Goal: Complete application form

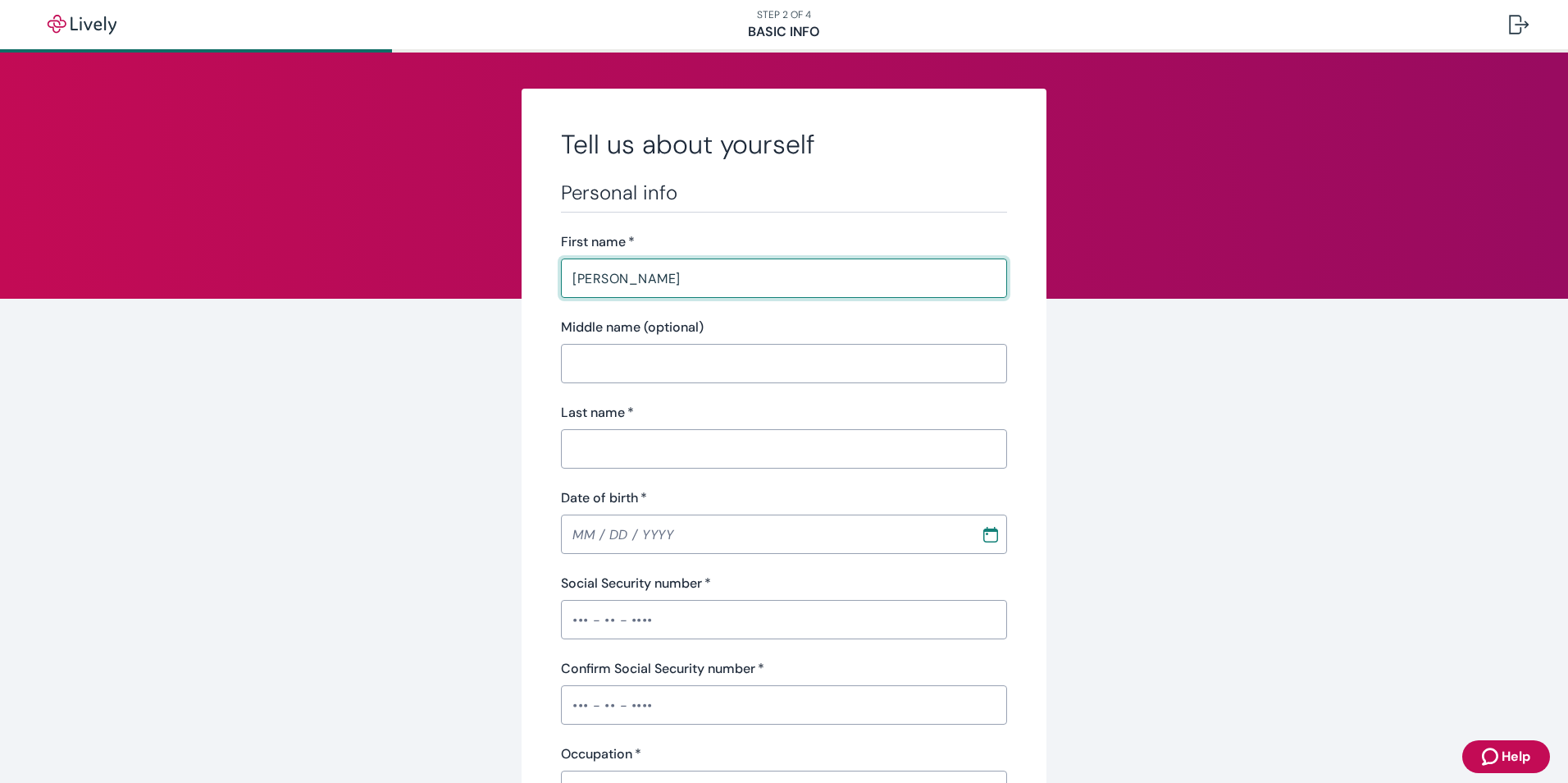
type input "[PERSON_NAME]"
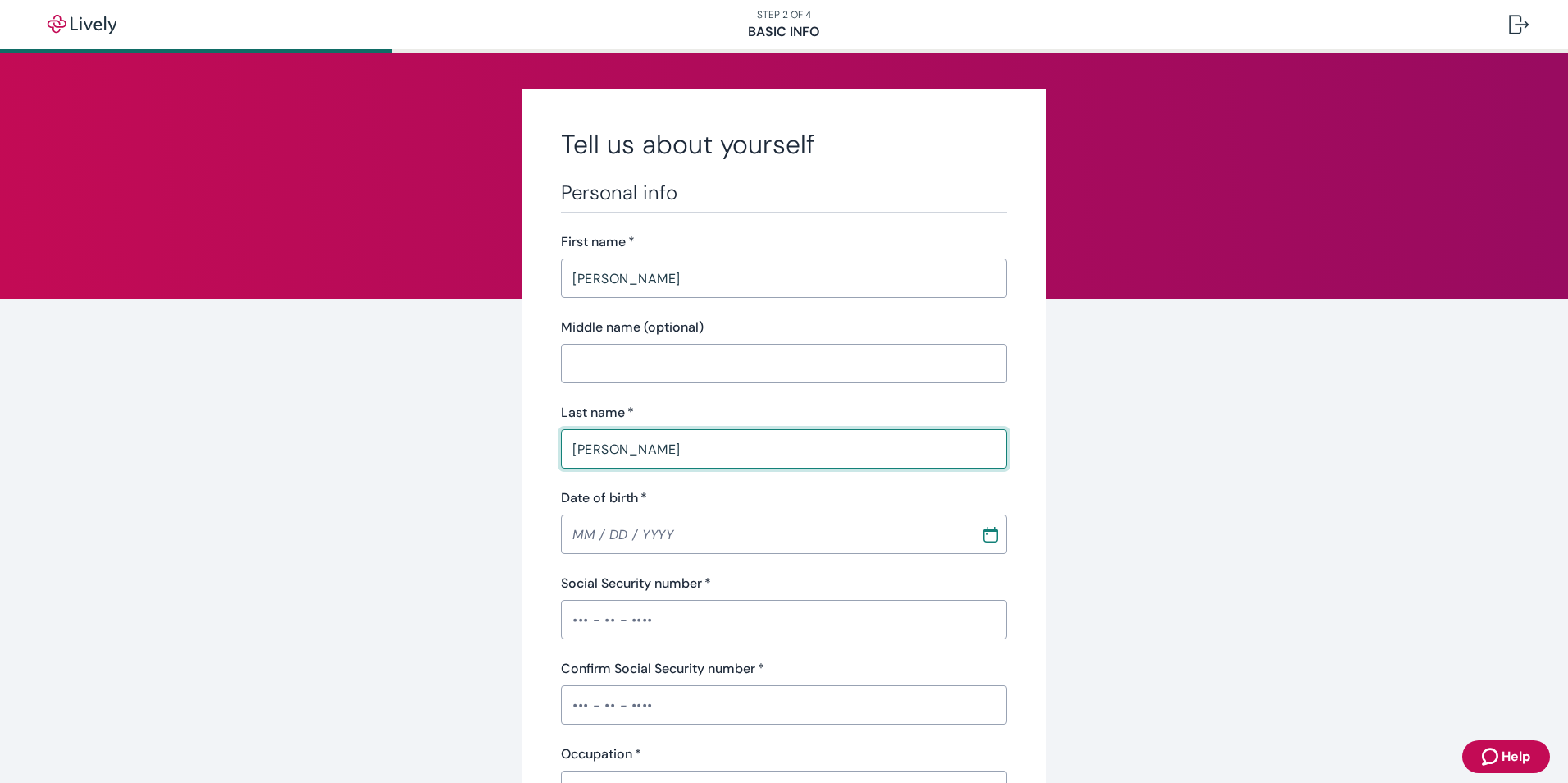
type input "[PERSON_NAME]"
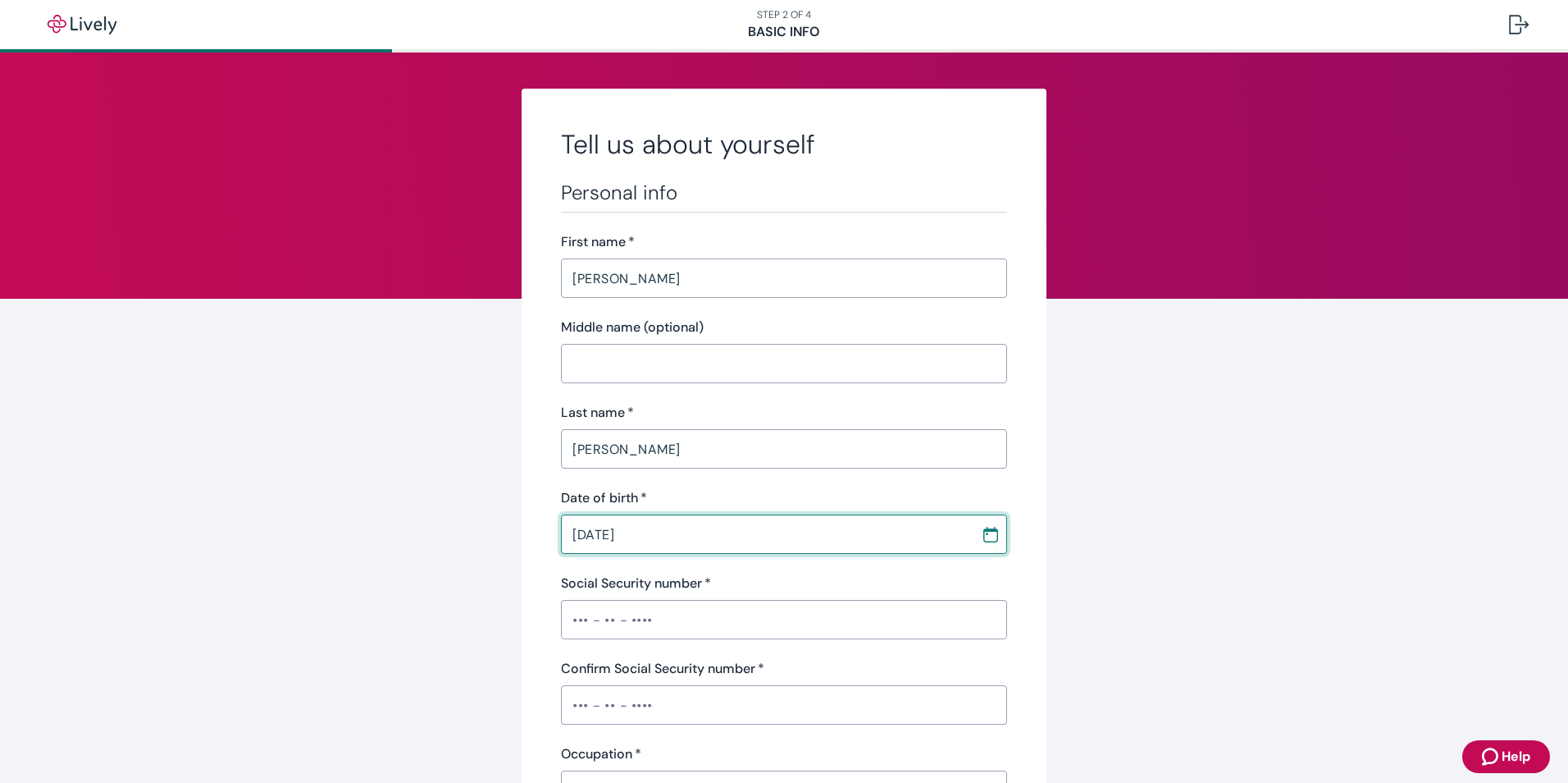
type input "[DATE]"
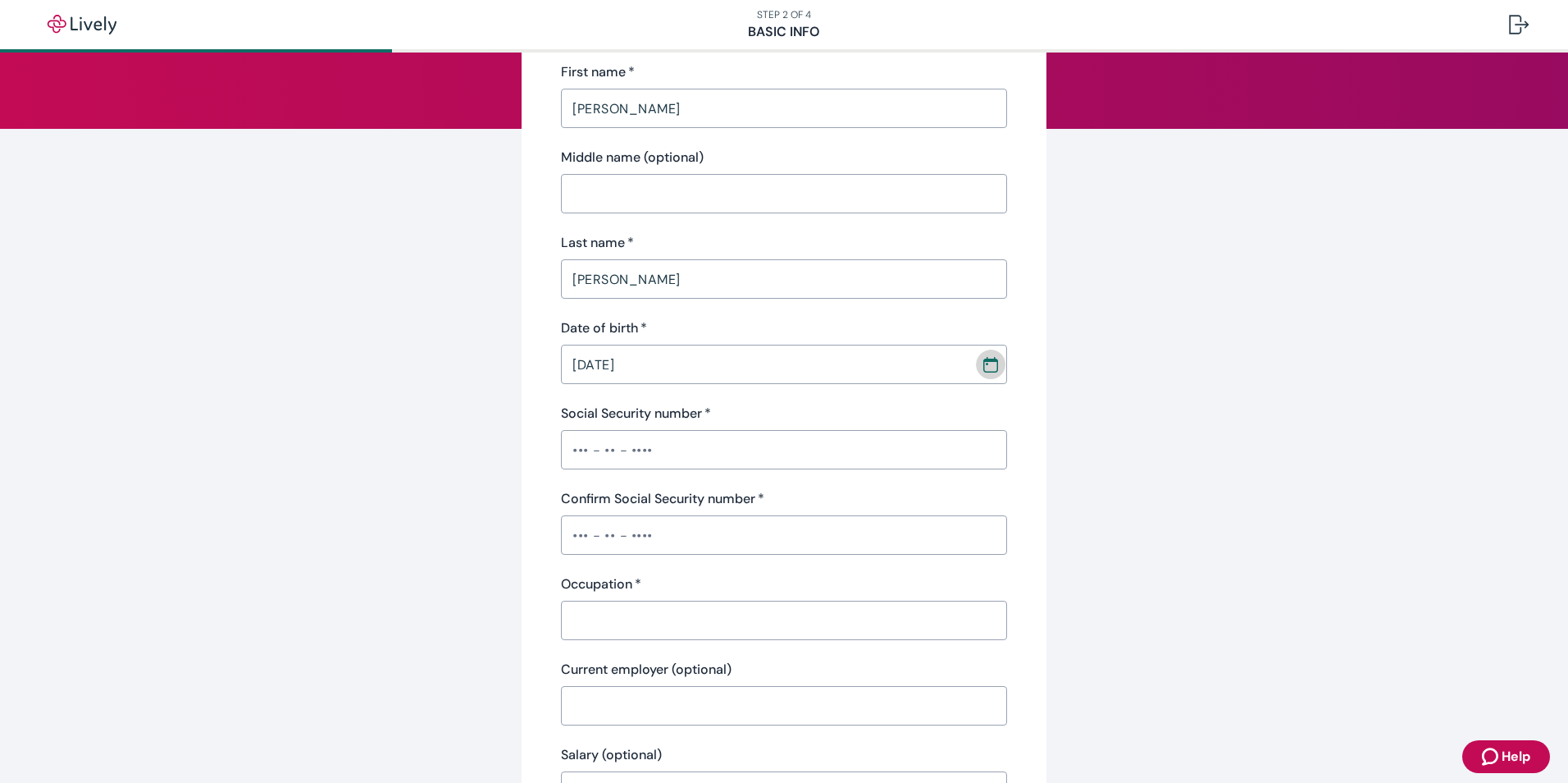
scroll to position [328, 0]
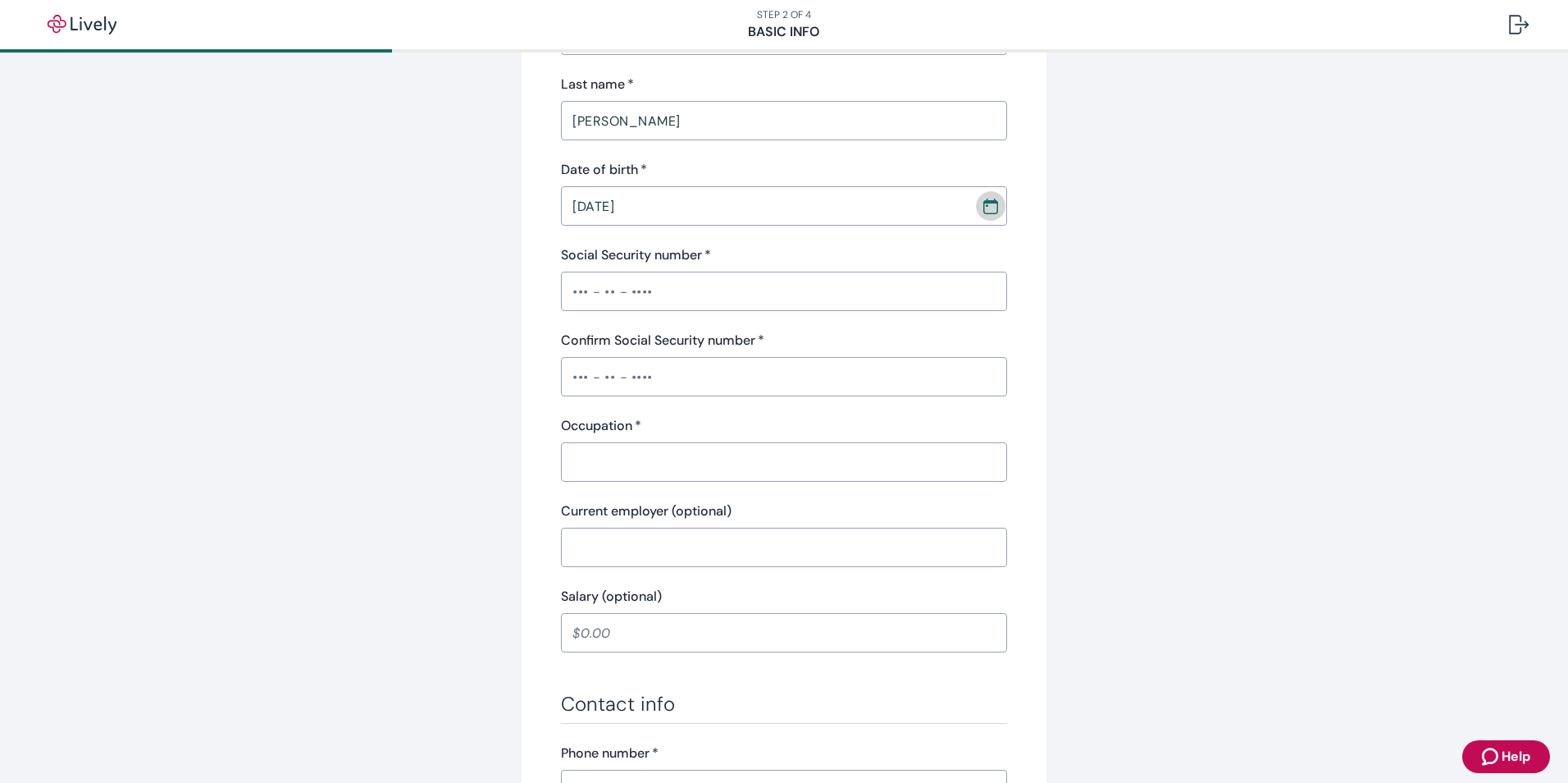
click at [621, 465] on input "Occupation   *" at bounding box center [784, 461] width 446 height 33
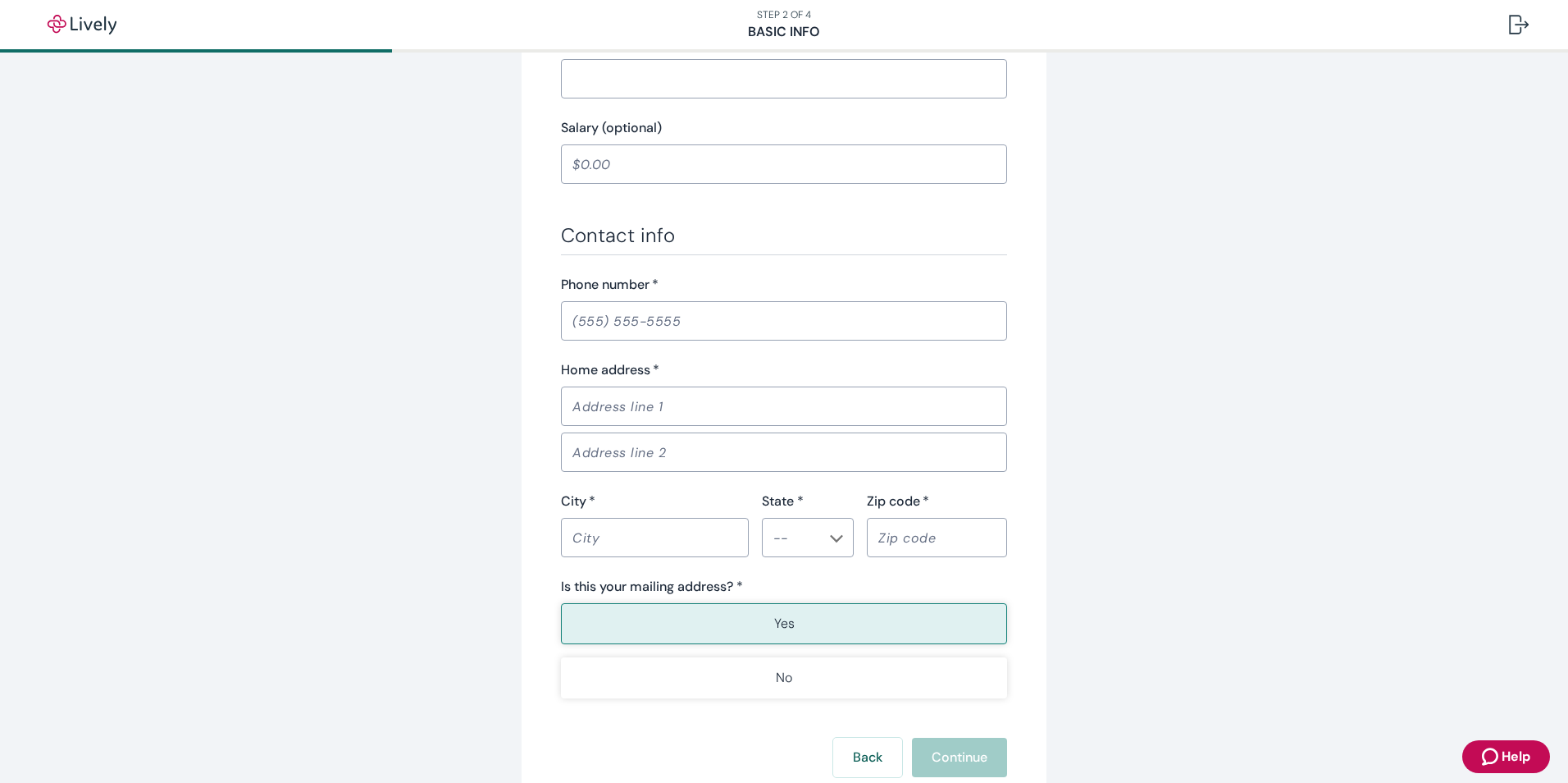
scroll to position [821, 0]
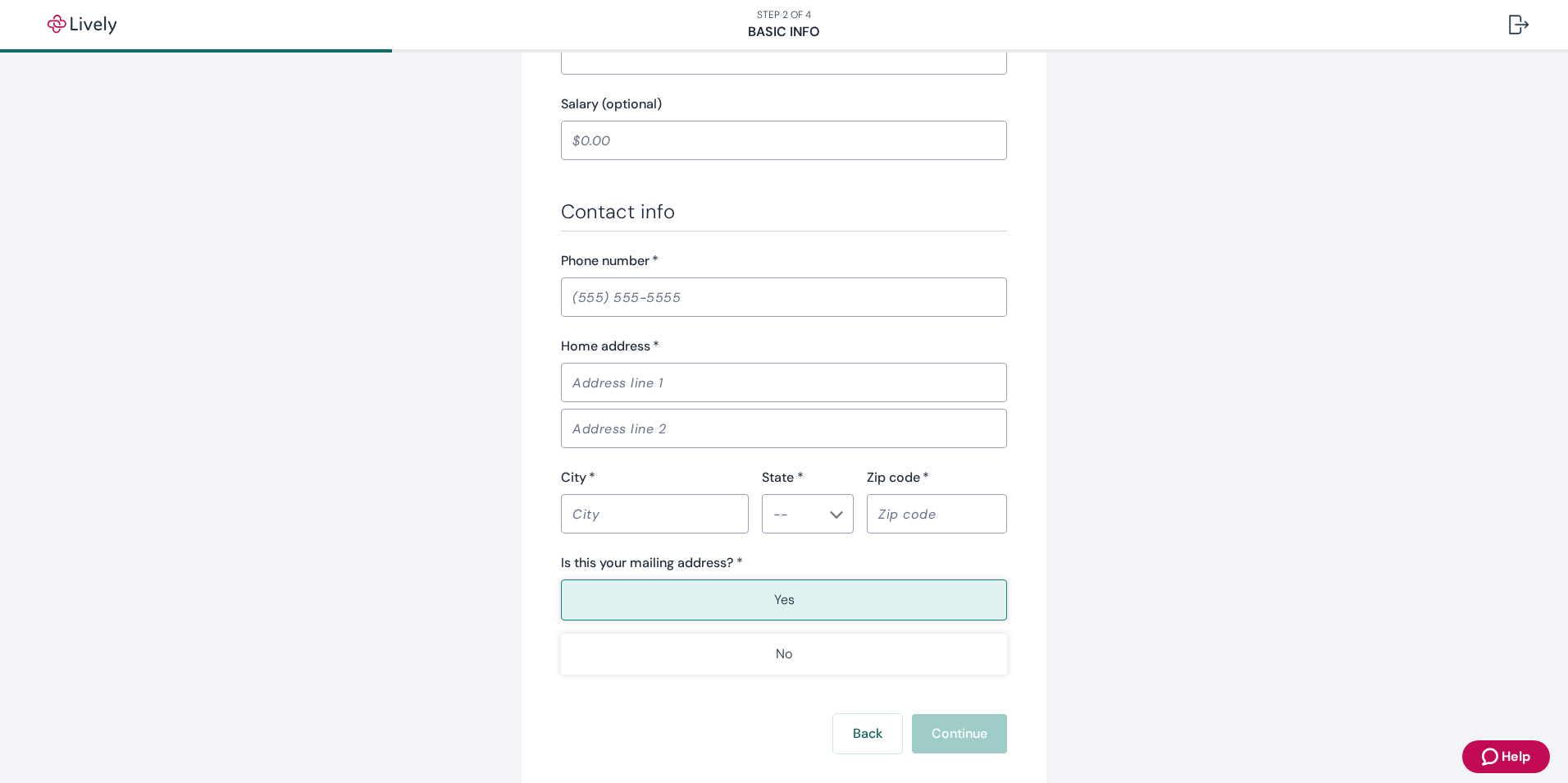
type input "CSR"
click at [586, 298] on input "Phone number   *" at bounding box center [784, 297] width 446 height 33
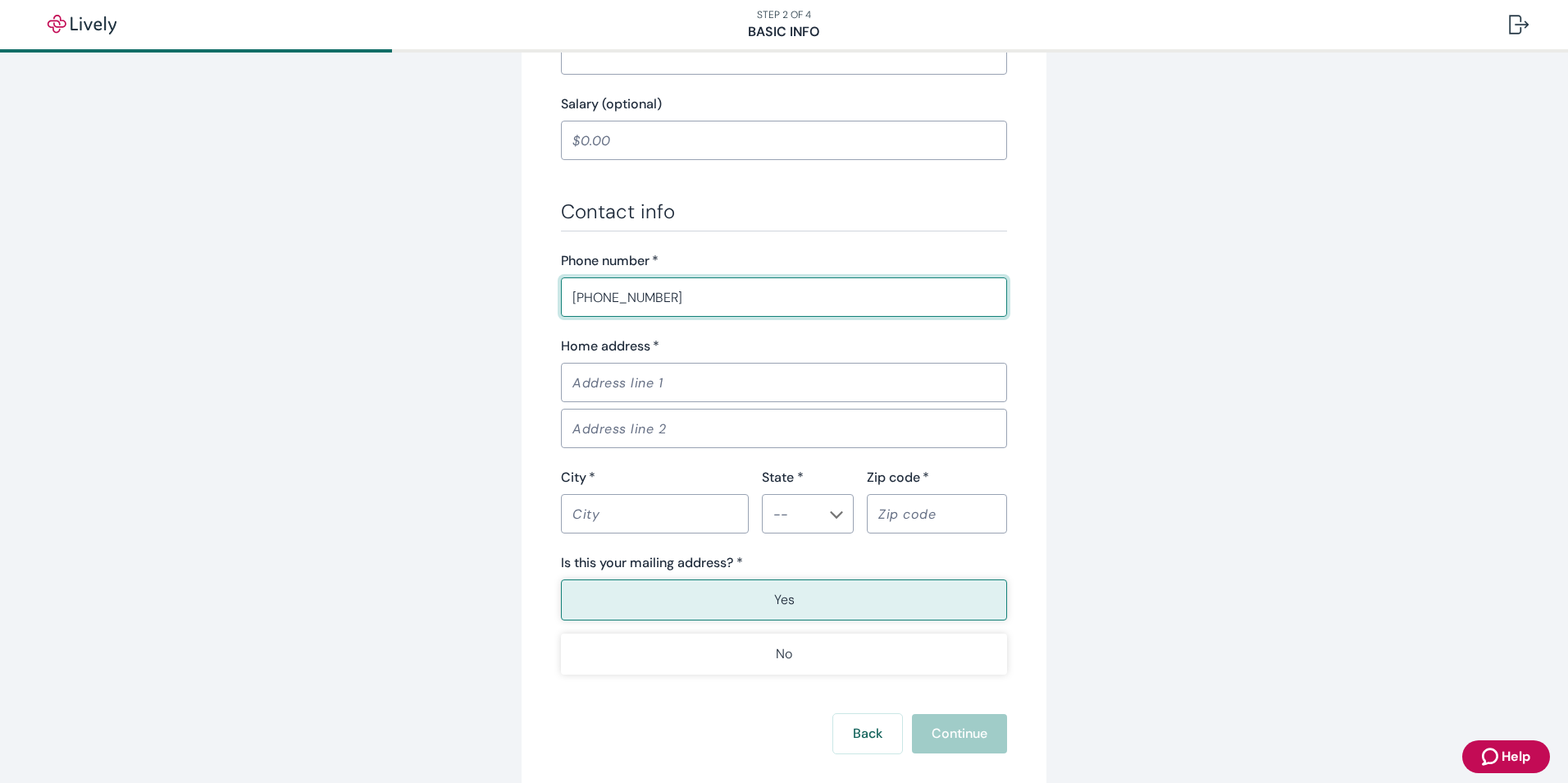
type input "[PHONE_NUMBER]"
click at [605, 386] on input "Home address   *" at bounding box center [784, 382] width 446 height 33
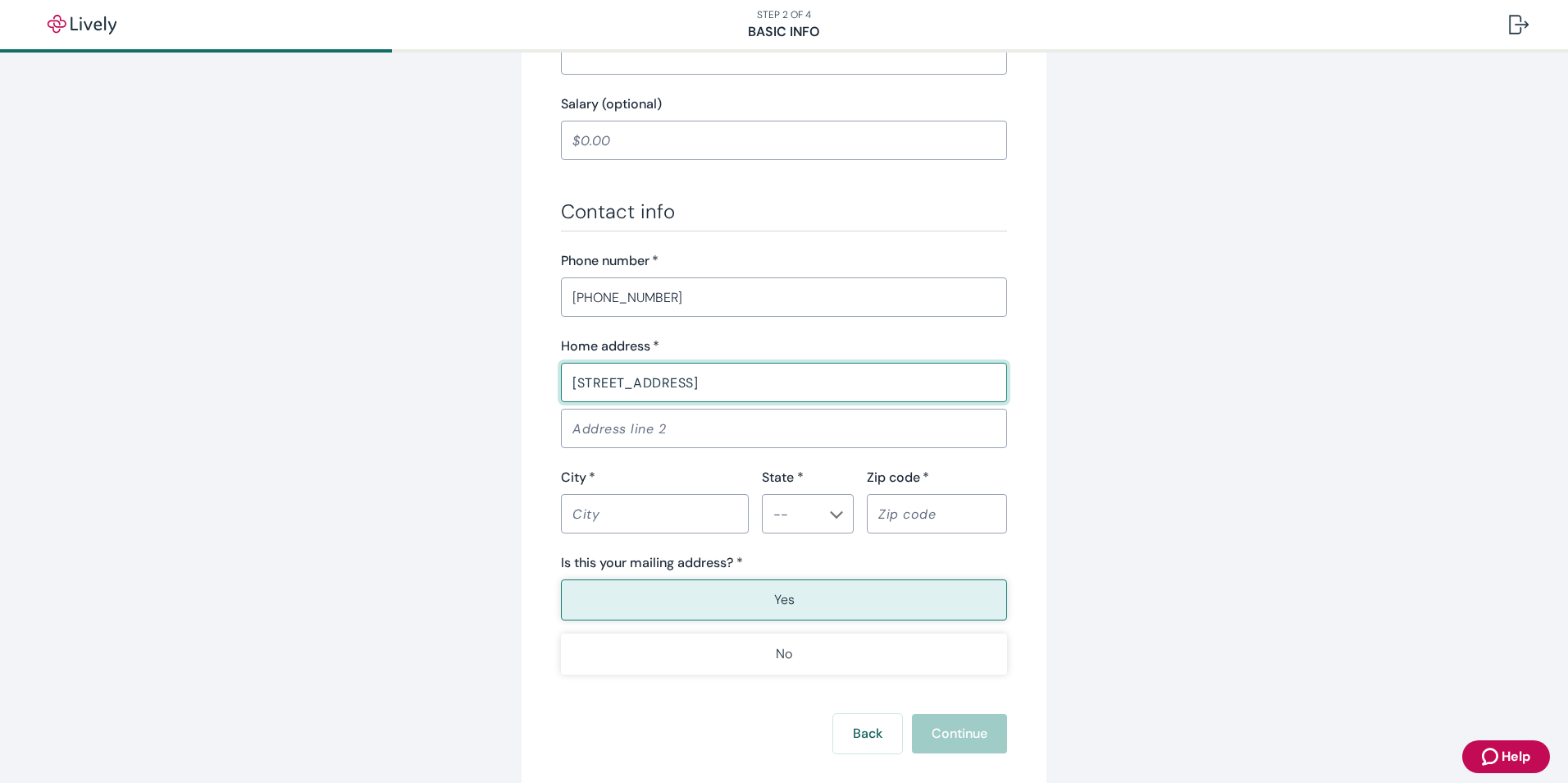
type input "[STREET_ADDRESS]"
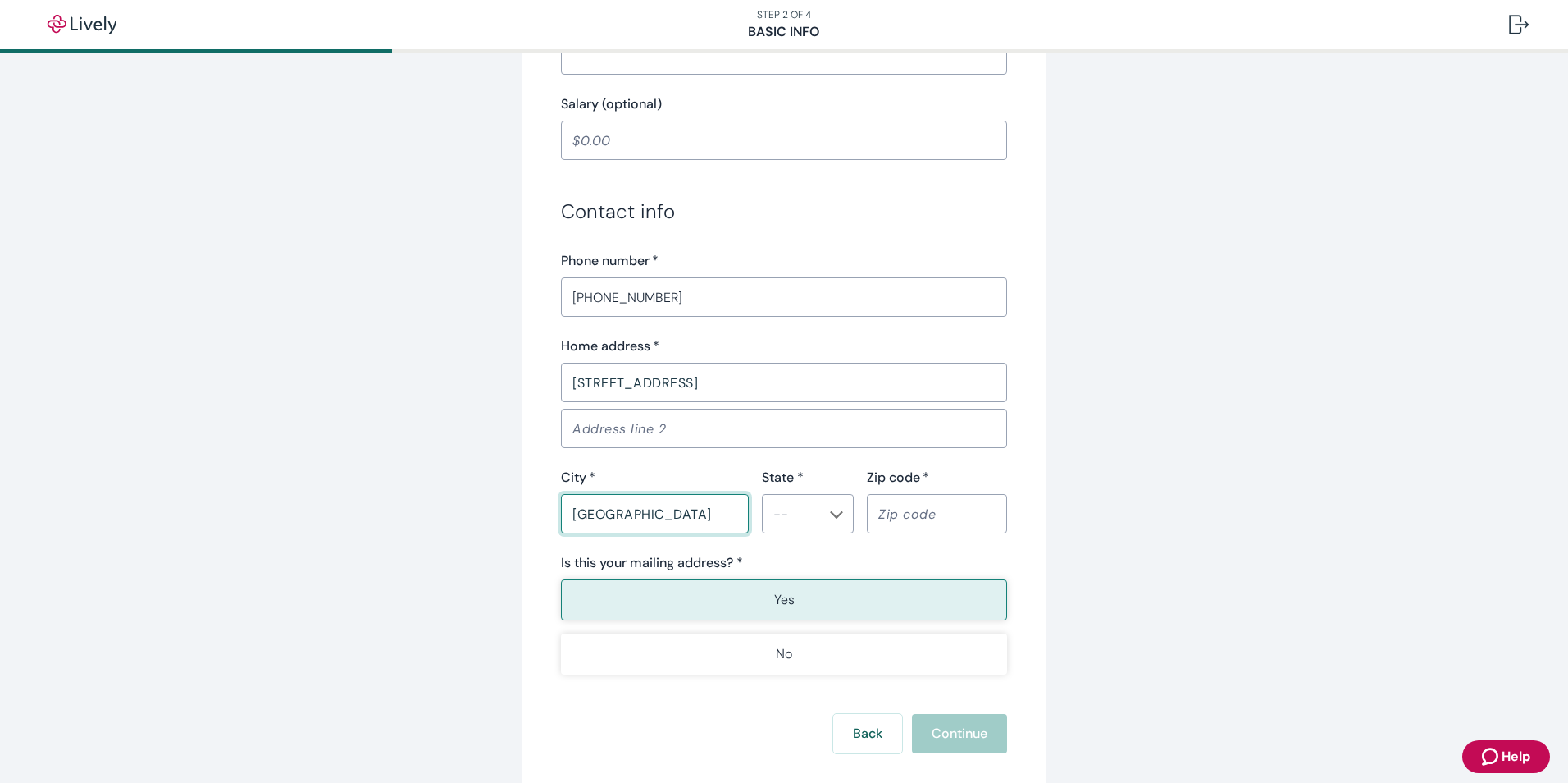
type input "[GEOGRAPHIC_DATA]"
type input "MO"
type input "63775"
click at [651, 594] on button "Yes" at bounding box center [784, 600] width 446 height 41
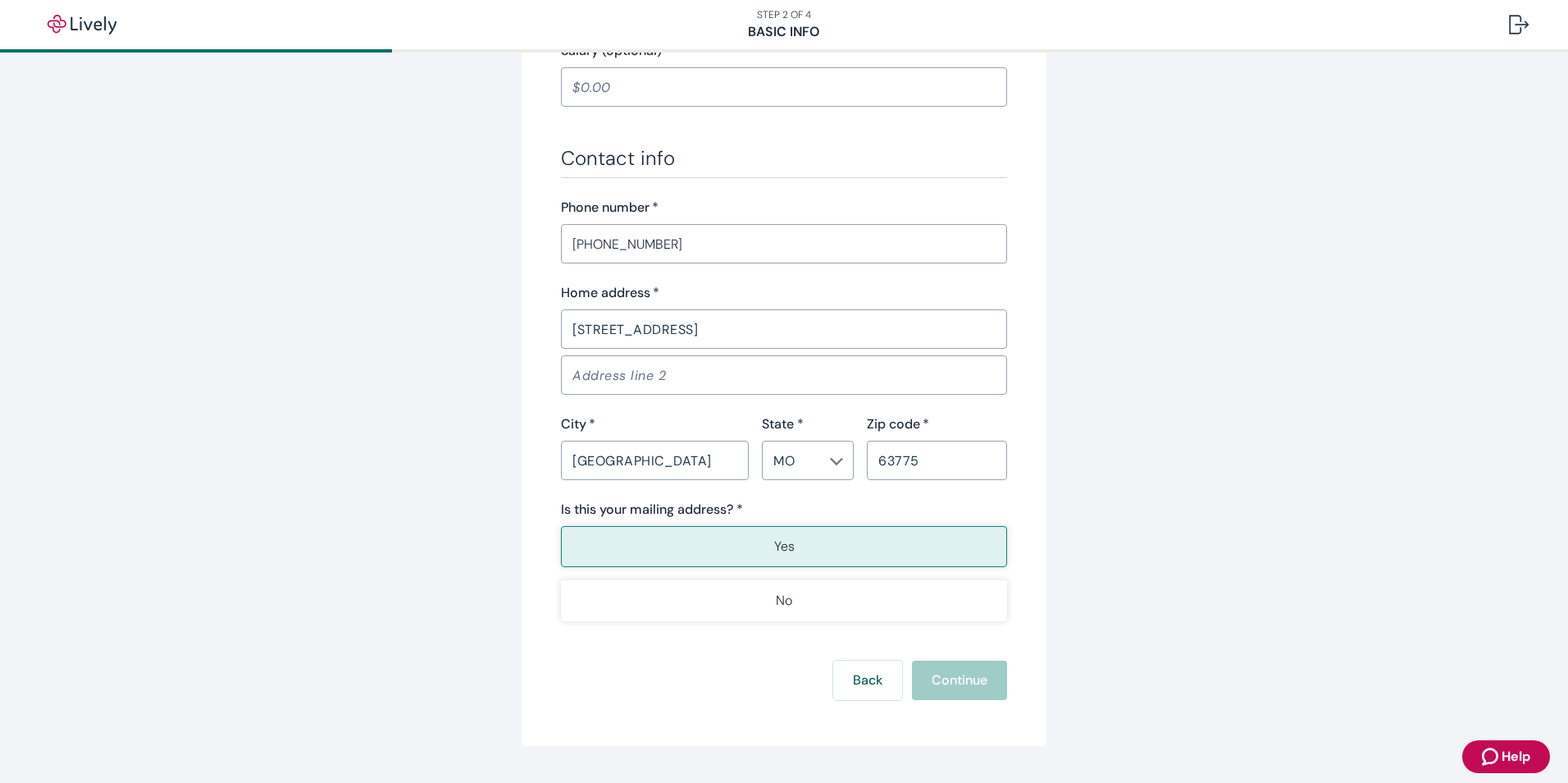
scroll to position [902, 0]
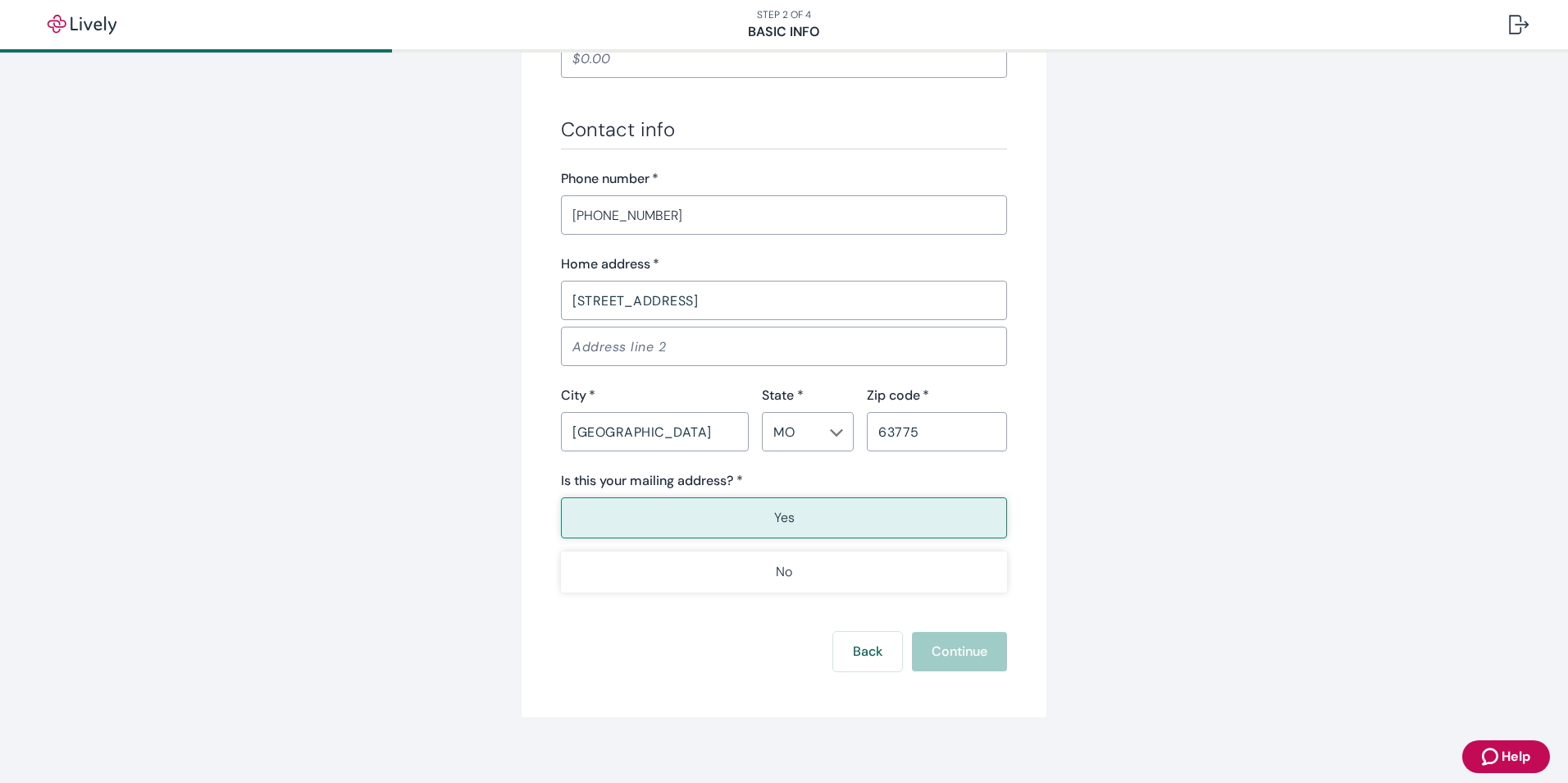
click at [786, 521] on p "Yes" at bounding box center [784, 518] width 21 height 20
click at [947, 649] on div "Back Continue" at bounding box center [784, 651] width 446 height 39
click at [744, 523] on button "Yes" at bounding box center [784, 518] width 446 height 41
click at [927, 643] on div "Back Continue" at bounding box center [784, 651] width 446 height 39
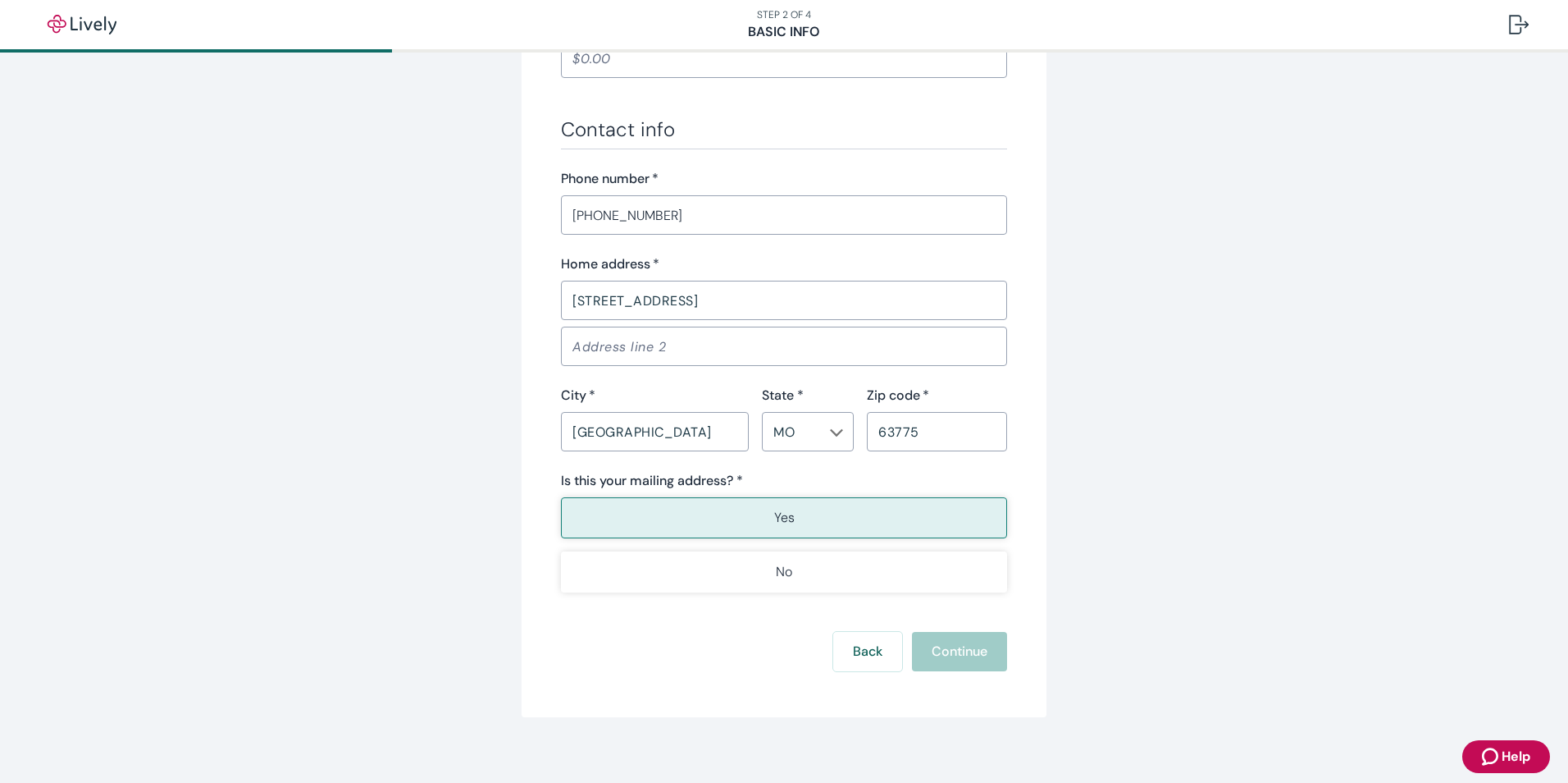
drag, startPoint x: 644, startPoint y: 436, endPoint x: 296, endPoint y: 417, distance: 348.5
type input "[GEOGRAPHIC_DATA]"
type input "MO"
type button "true"
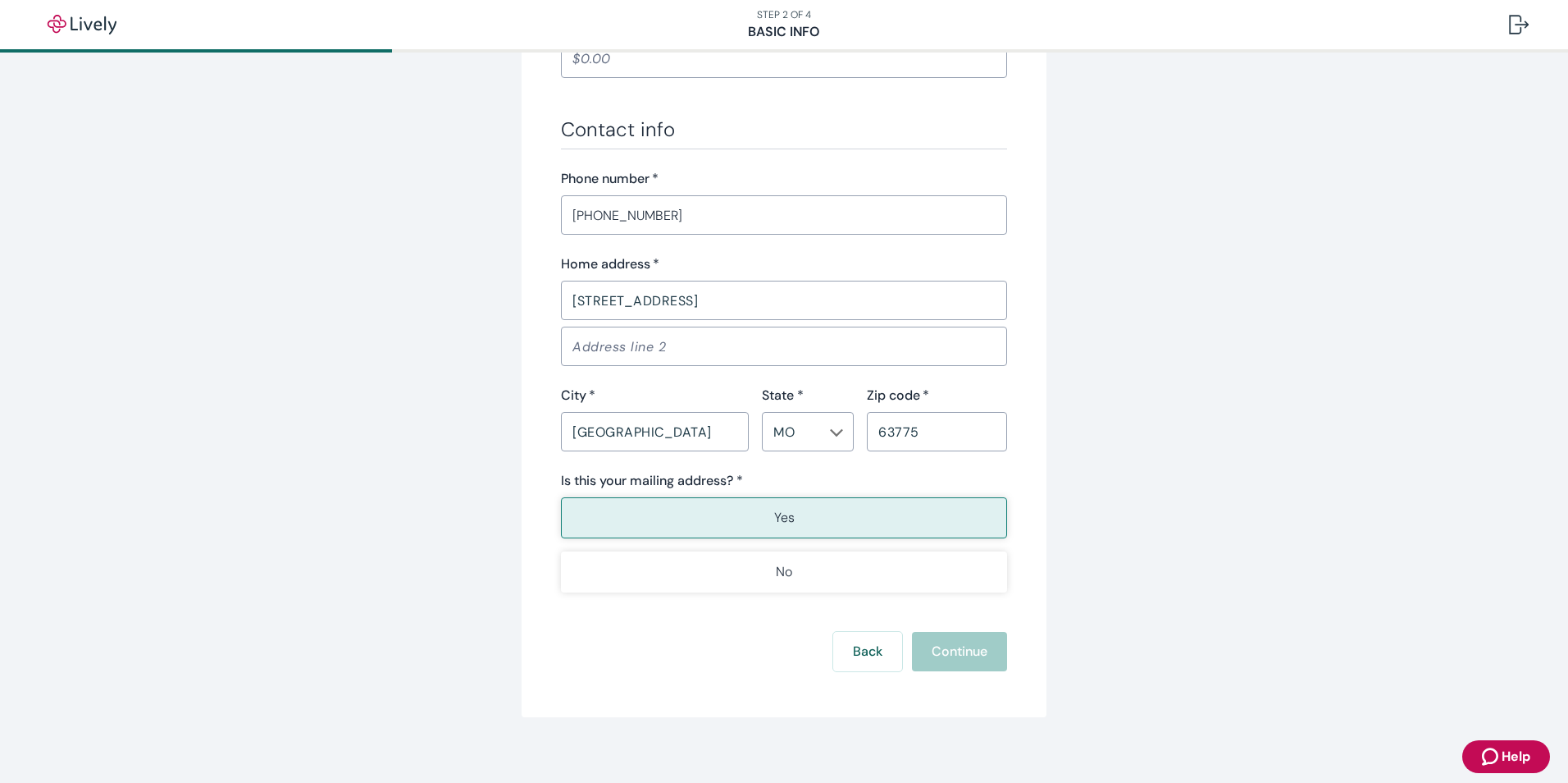
type button "false"
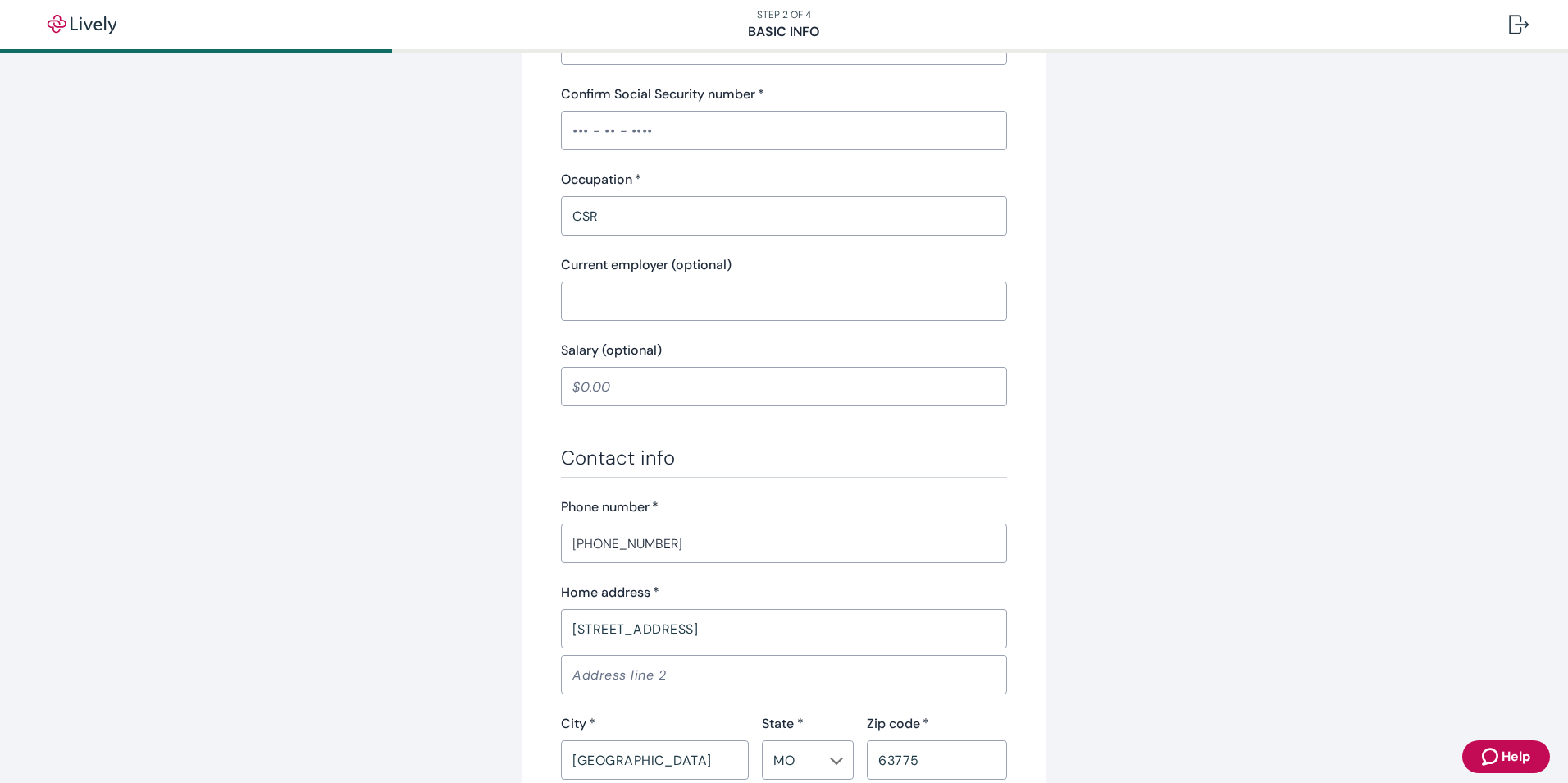
scroll to position [410, 0]
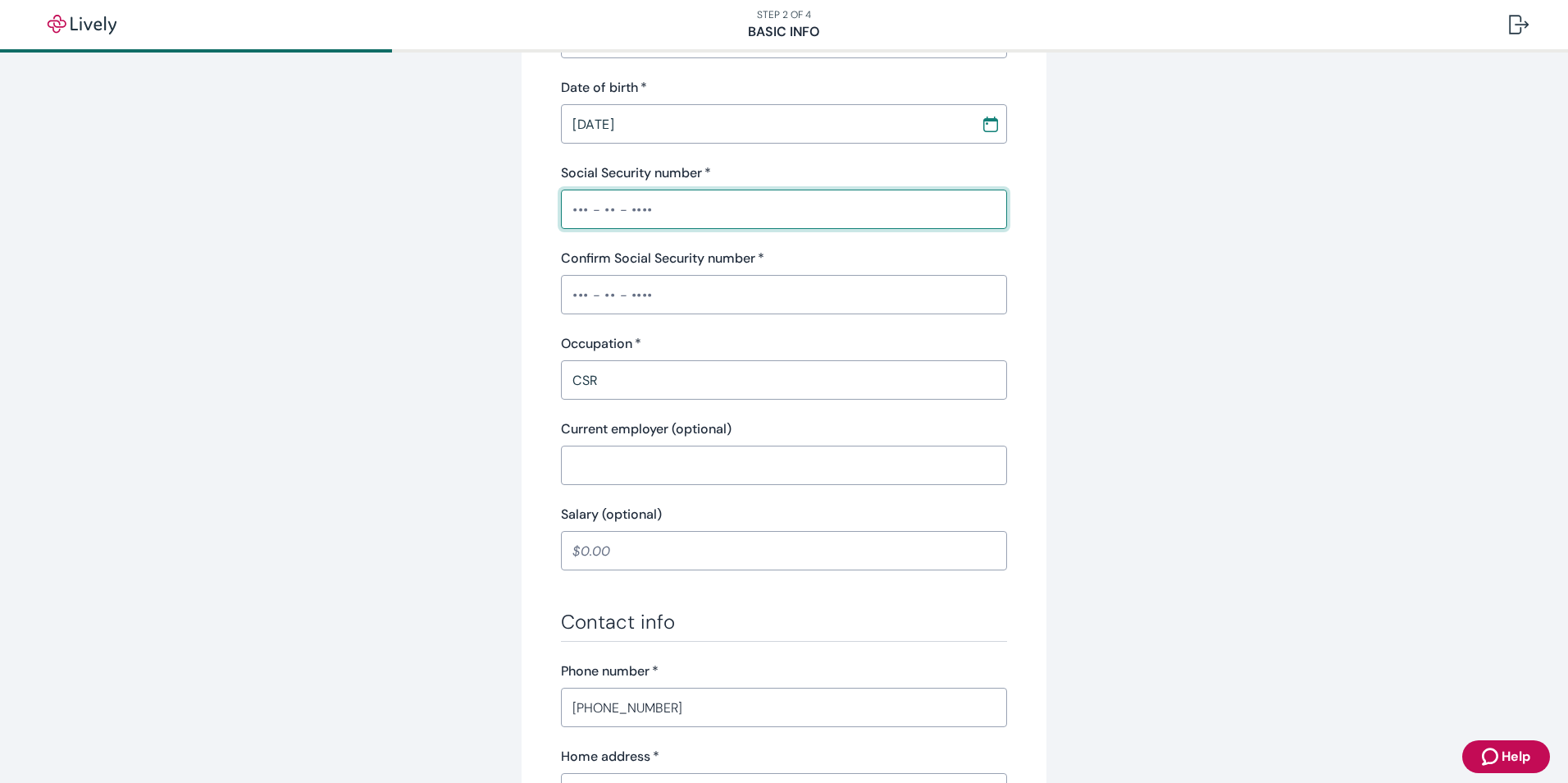
drag, startPoint x: 645, startPoint y: 219, endPoint x: 630, endPoint y: 223, distance: 15.5
click at [644, 218] on input "Social Security number   *" at bounding box center [784, 209] width 446 height 33
type input "•••-••-2660"
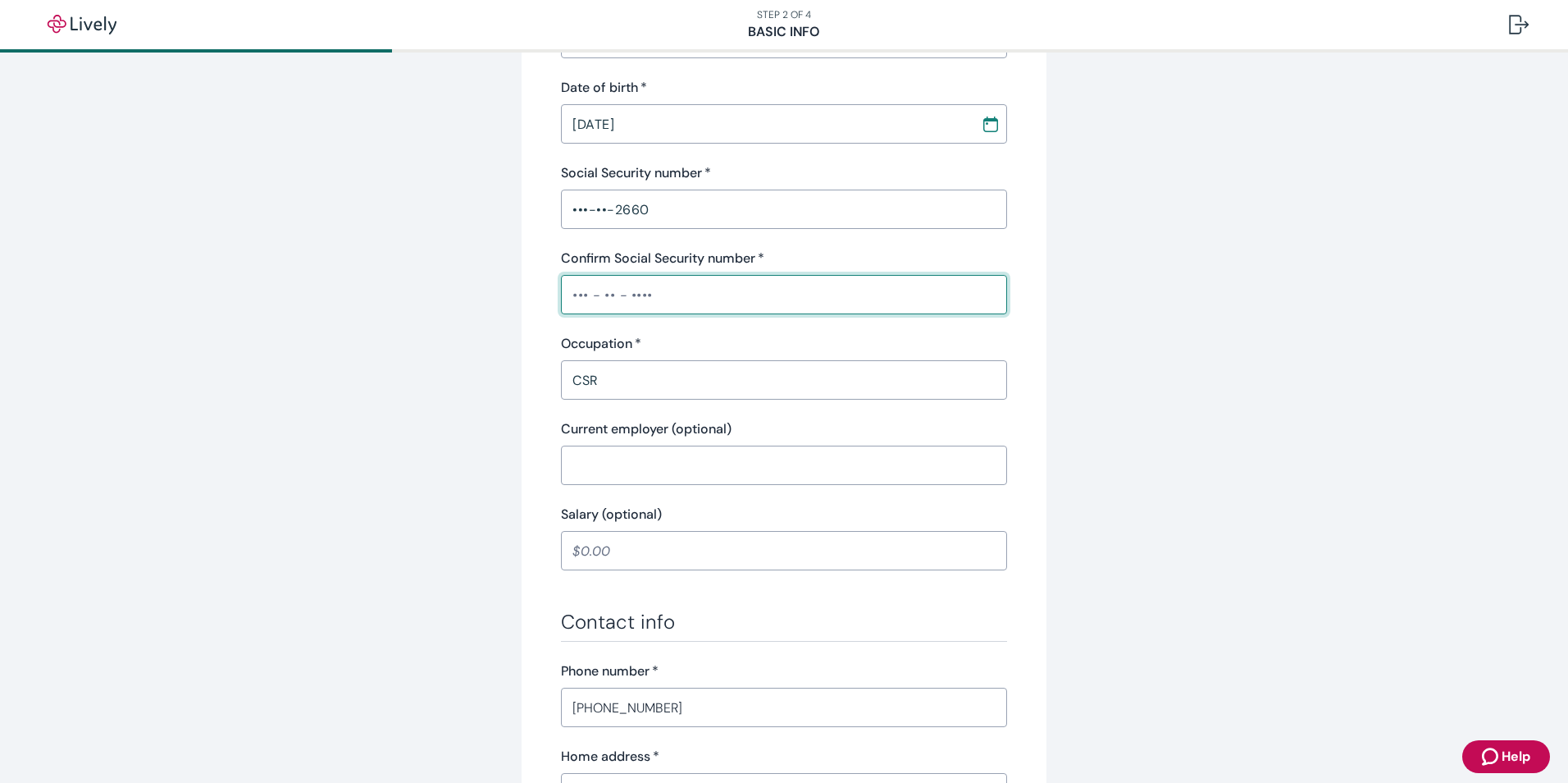
drag, startPoint x: 640, startPoint y: 297, endPoint x: 236, endPoint y: 345, distance: 406.8
click at [299, 321] on div "Tell us about yourself Personal info First name   * [PERSON_NAME] ​ Middle name…" at bounding box center [784, 465] width 1568 height 1646
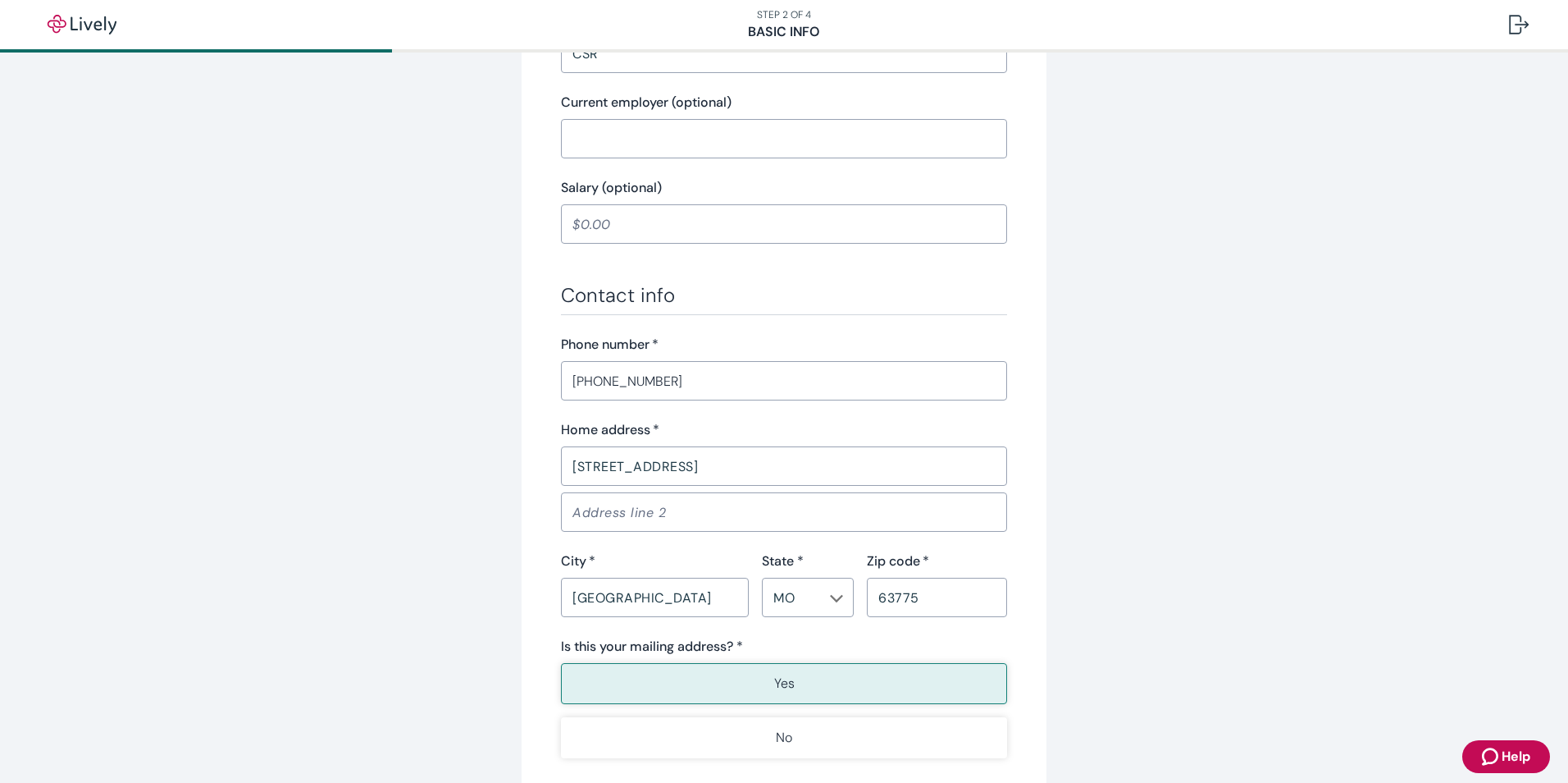
scroll to position [916, 0]
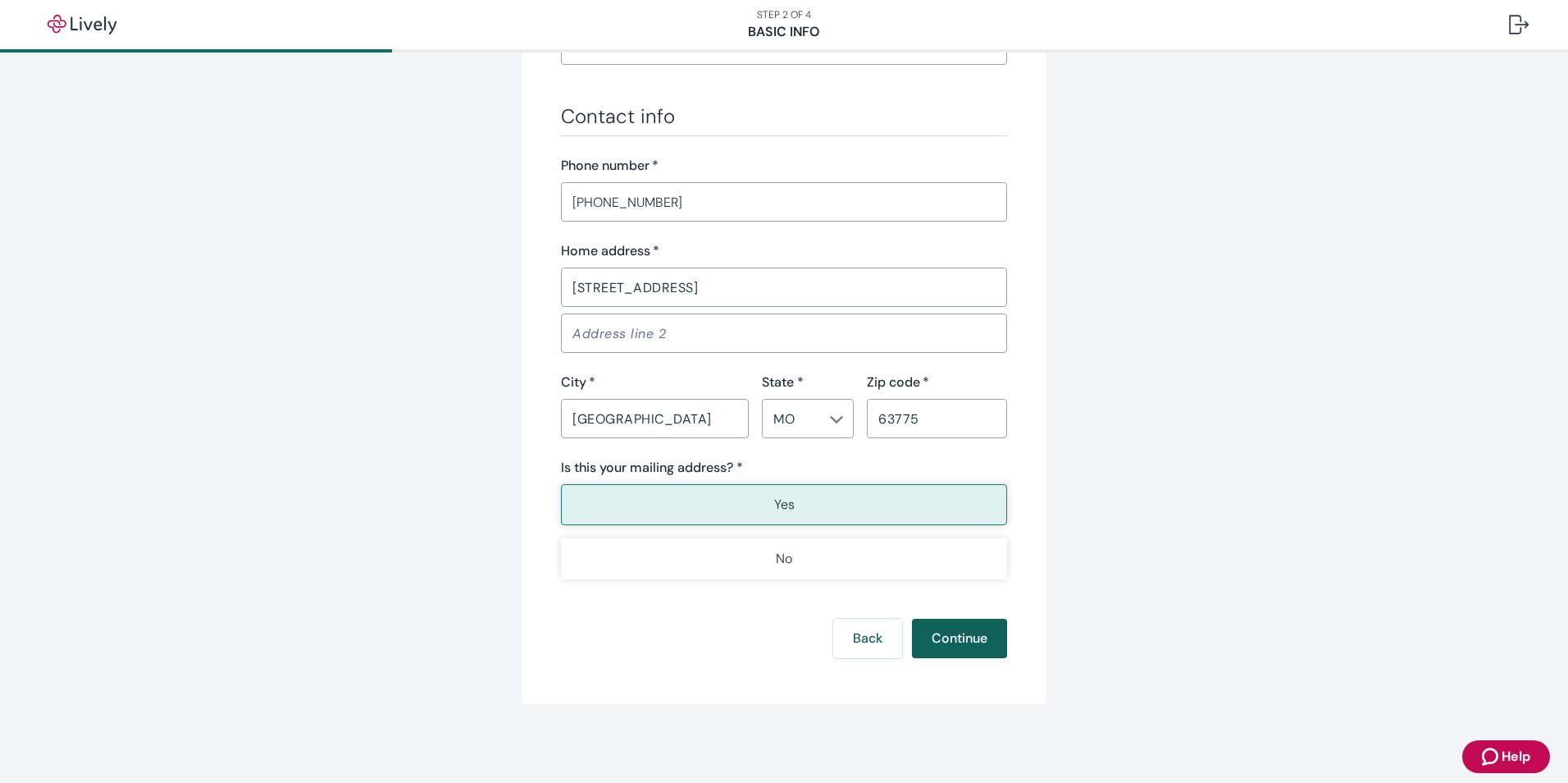
type input "•••-••-2660"
click at [972, 649] on button "Continue" at bounding box center [959, 639] width 95 height 39
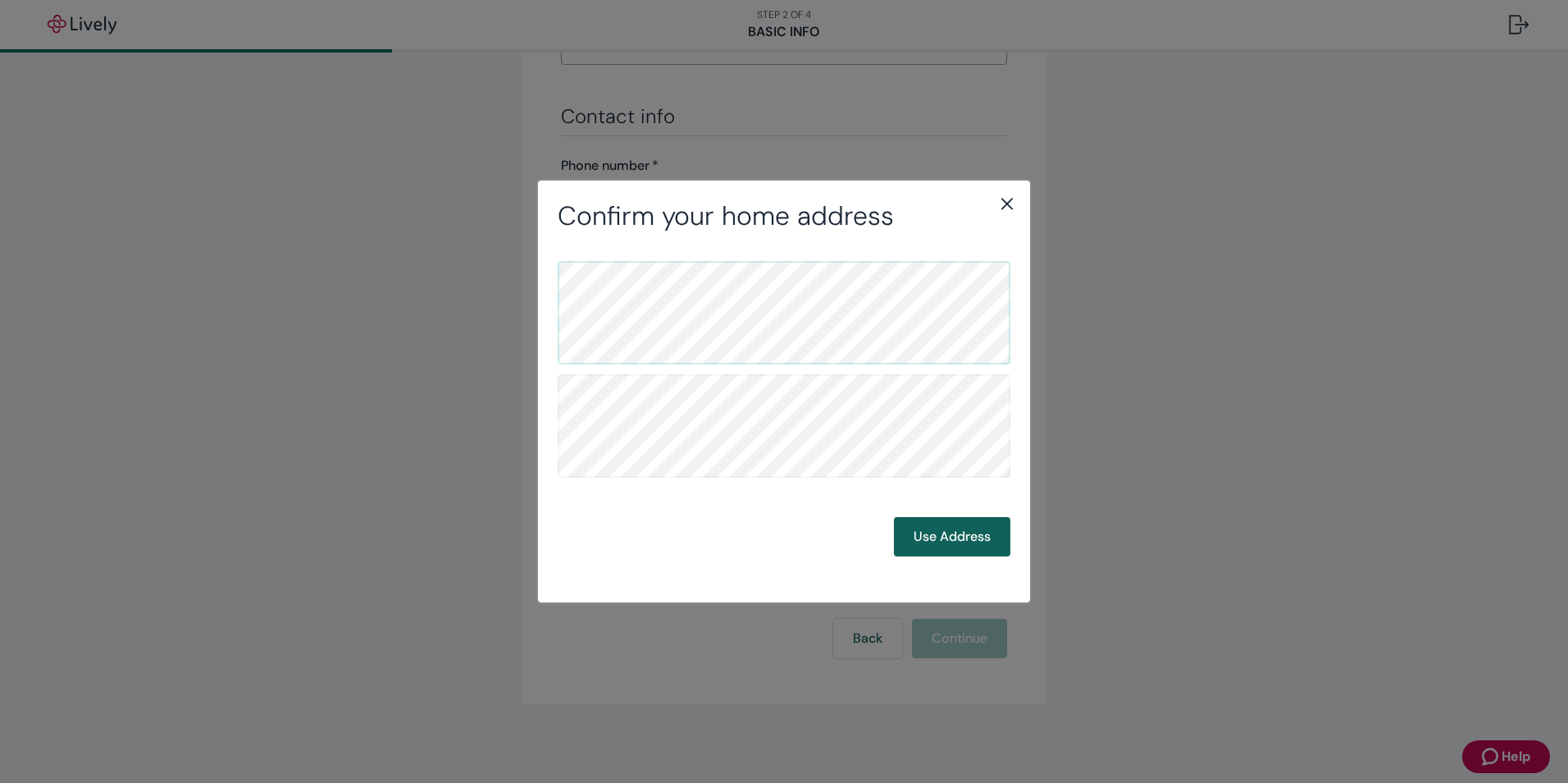
click at [951, 539] on button "Use Address" at bounding box center [952, 537] width 116 height 39
drag, startPoint x: 951, startPoint y: 530, endPoint x: 898, endPoint y: 544, distance: 54.8
click at [951, 528] on button "Use Address" at bounding box center [952, 537] width 116 height 39
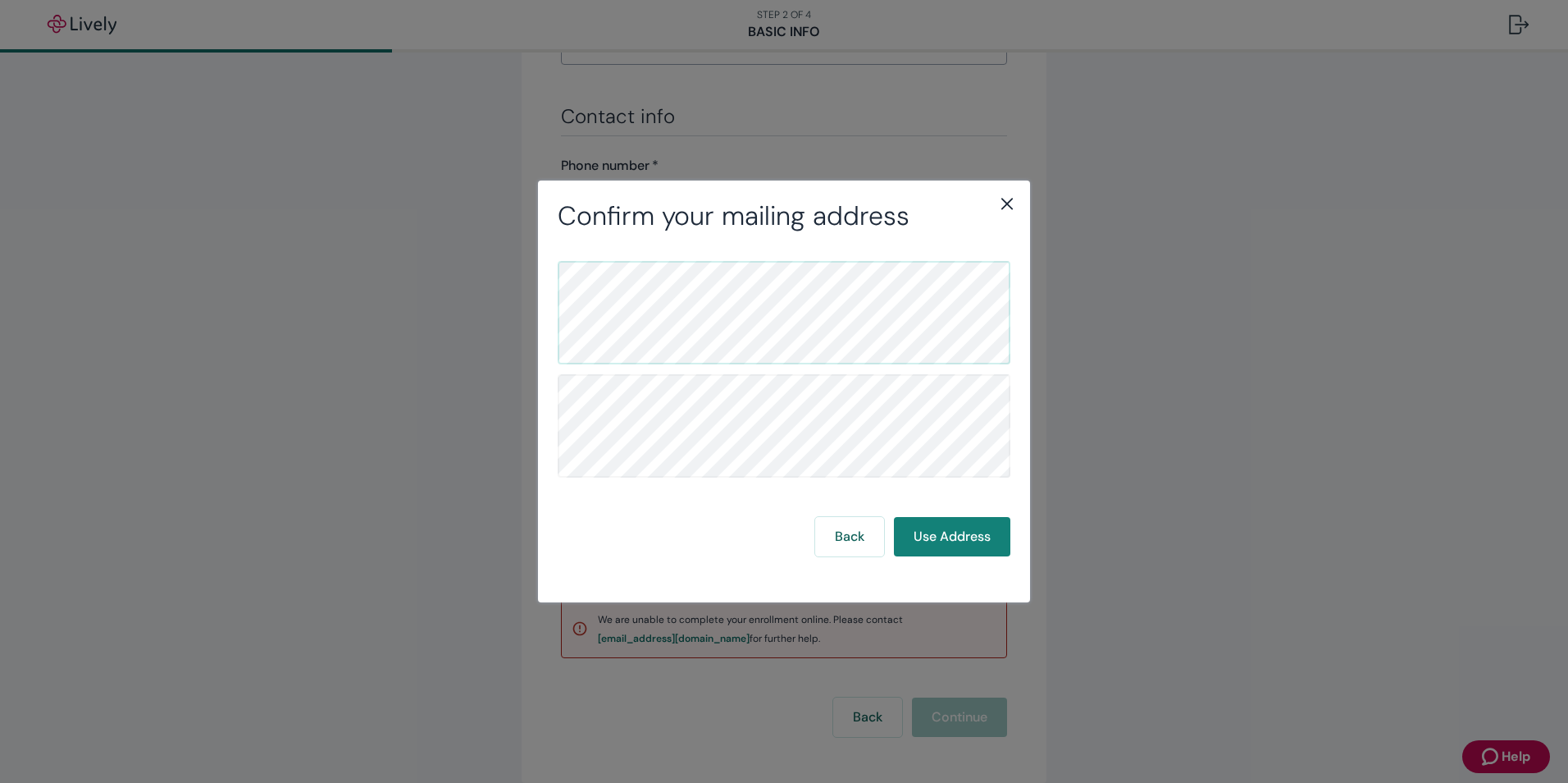
click at [1001, 206] on icon "close" at bounding box center [1007, 203] width 20 height 20
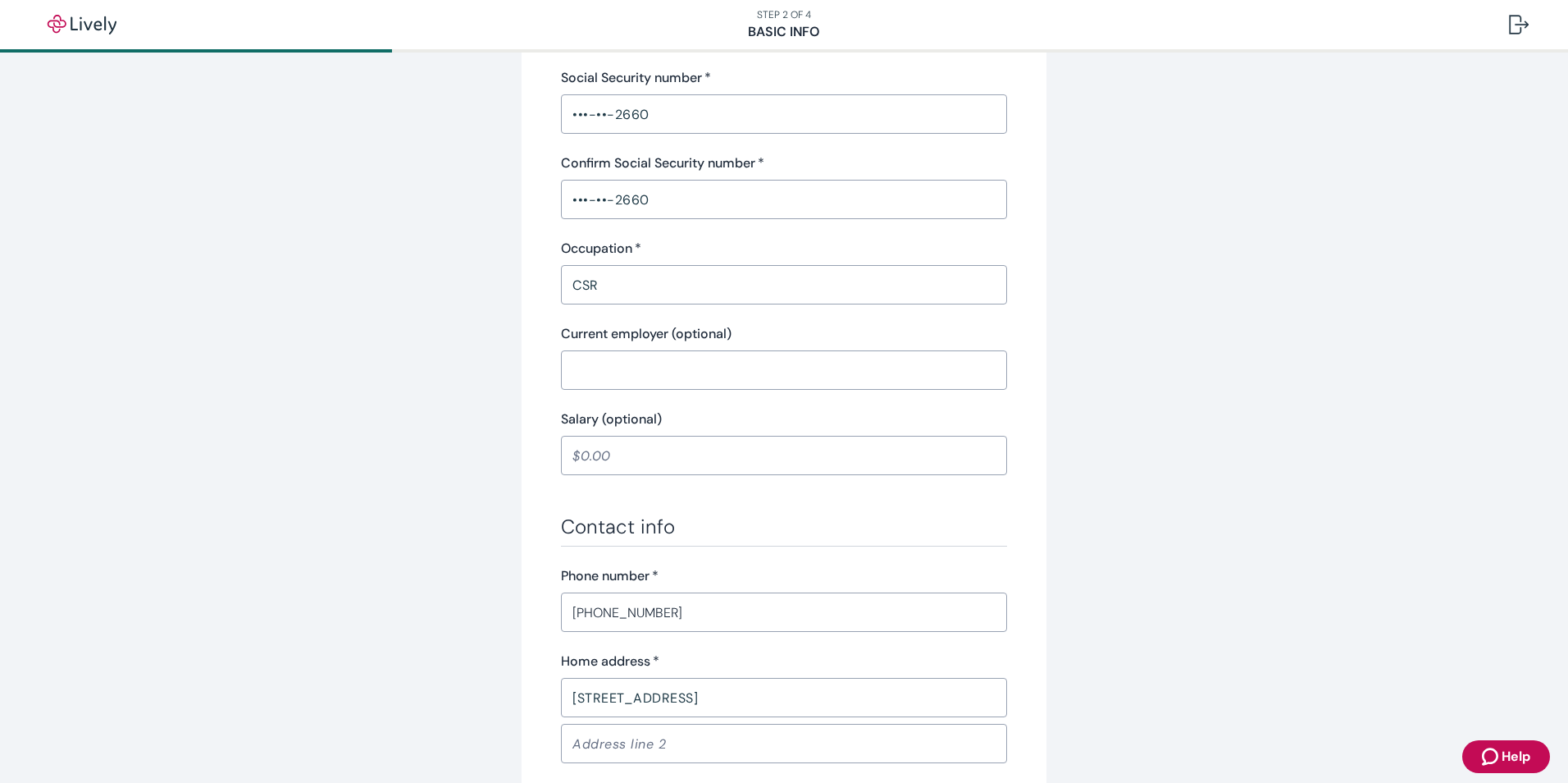
scroll to position [994, 0]
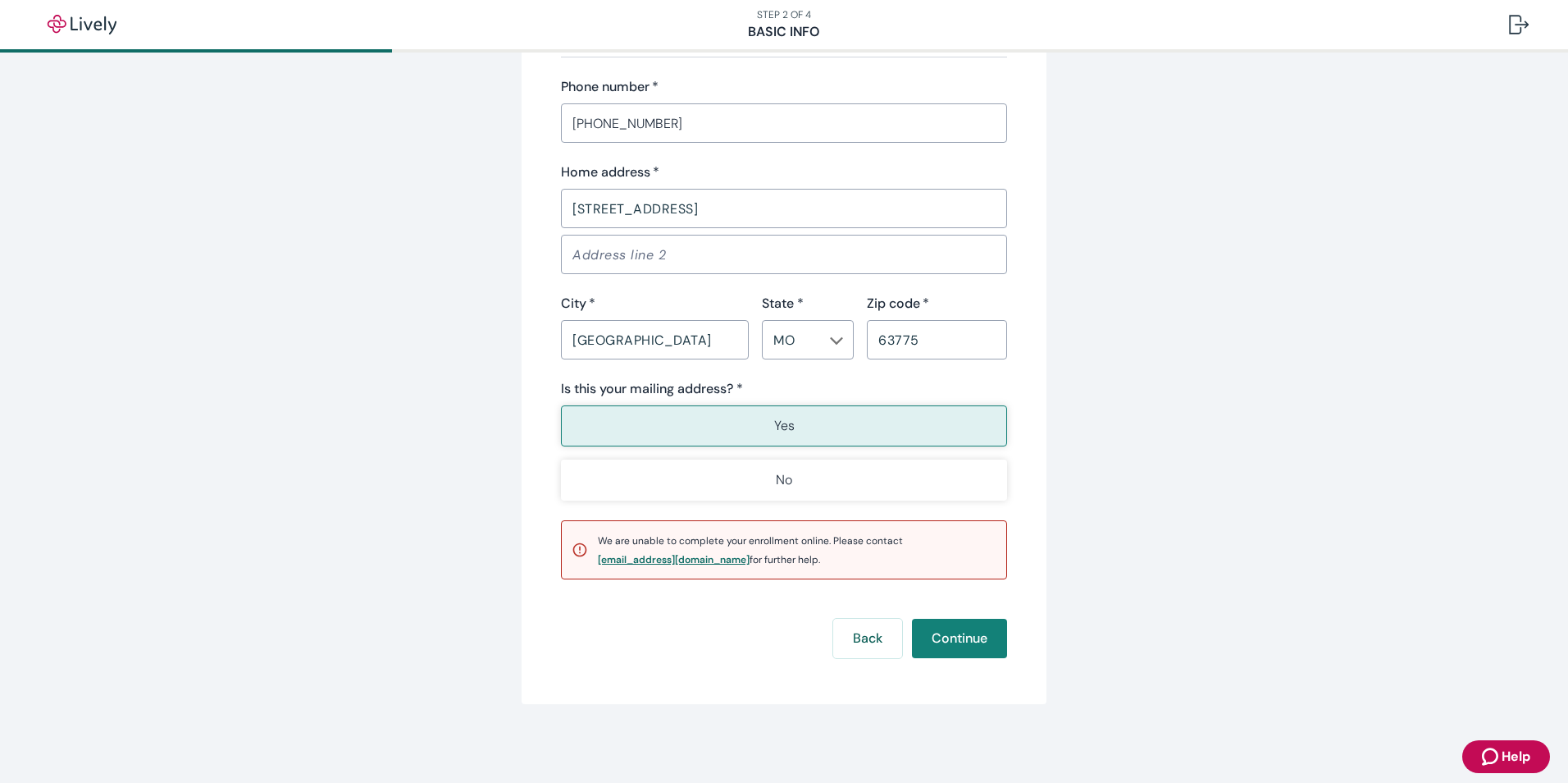
click at [658, 561] on div "[EMAIL_ADDRESS][DOMAIN_NAME]" at bounding box center [673, 559] width 151 height 10
drag, startPoint x: 703, startPoint y: 561, endPoint x: 592, endPoint y: 561, distance: 111.0
click at [598, 561] on span "We are unable to complete your enrollment online. Please contact [EMAIL_ADDRESS…" at bounding box center [750, 550] width 305 height 32
copy div "[EMAIL_ADDRESS][DOMAIN_NAME]"
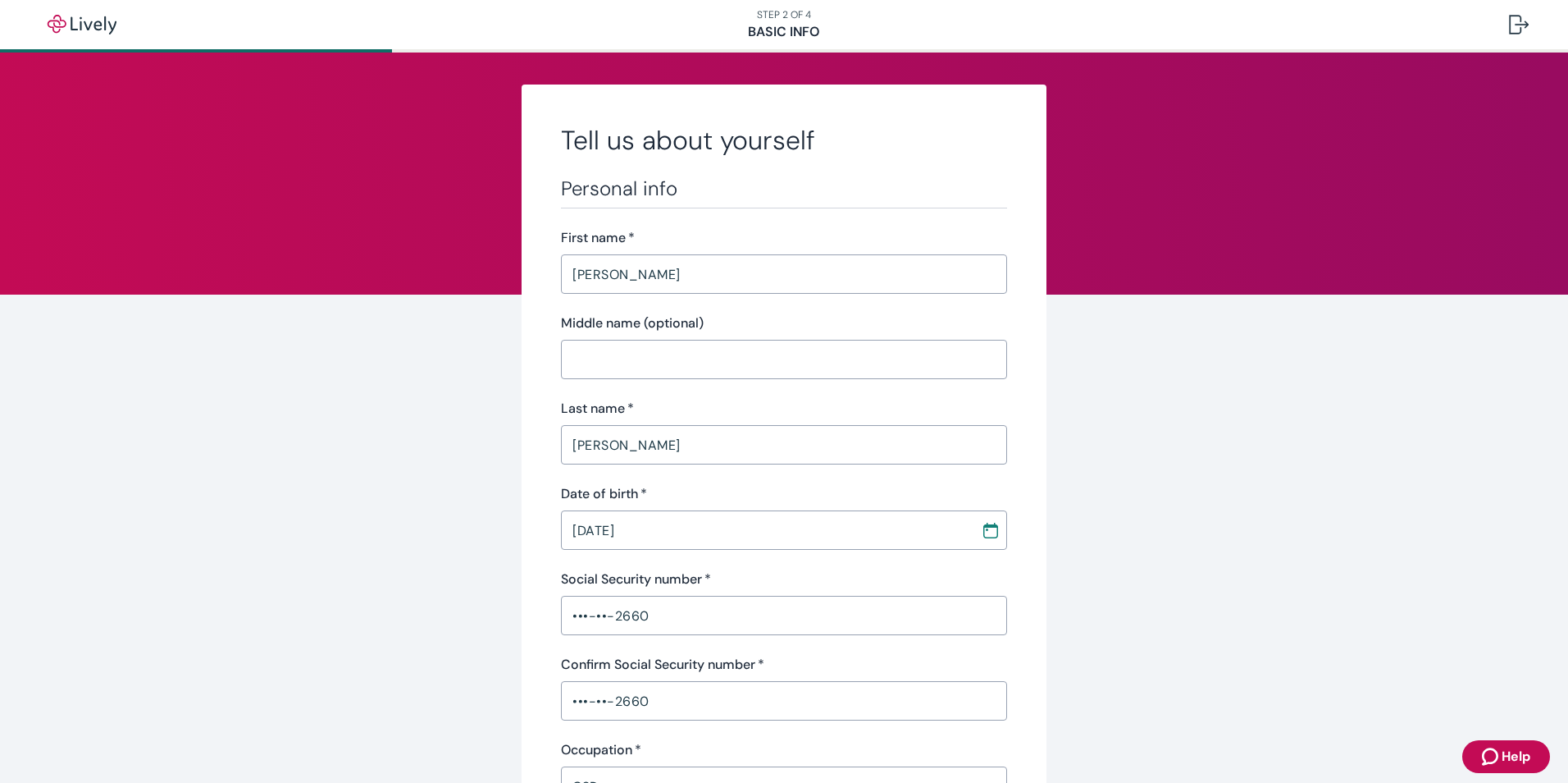
scroll to position [0, 0]
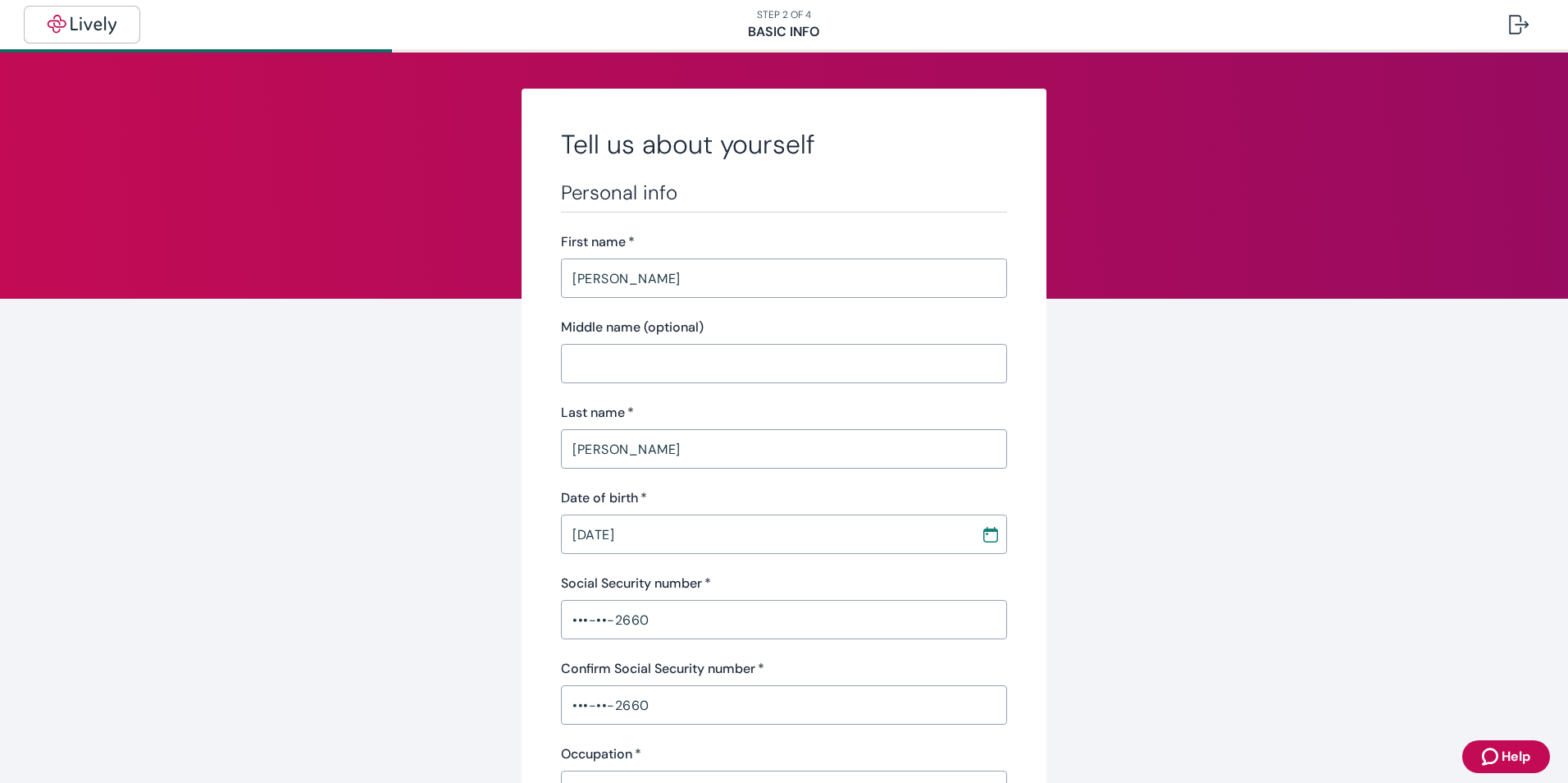
click at [87, 24] on img "button" at bounding box center [81, 24] width 92 height 20
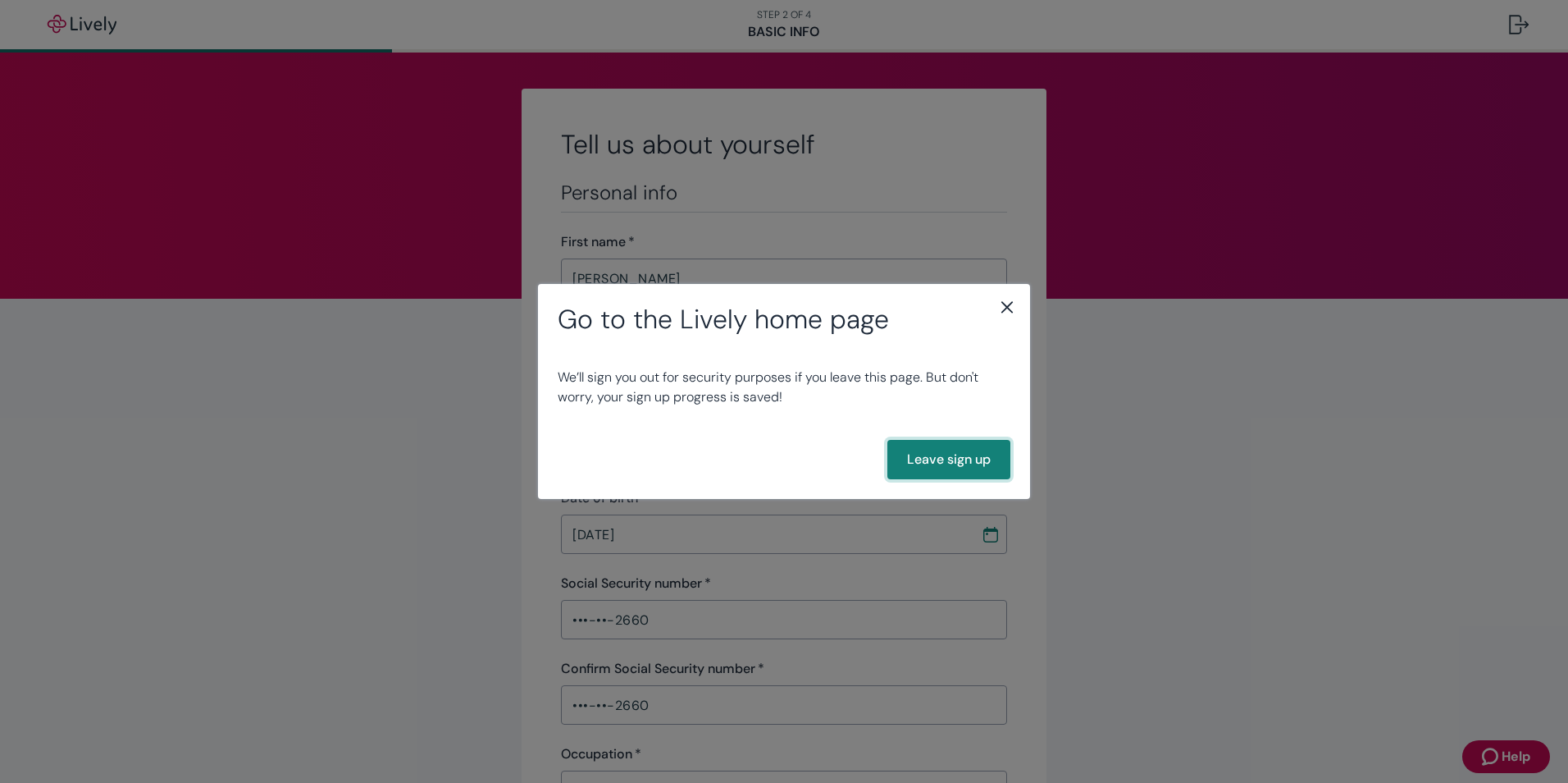
click at [964, 458] on button "Leave sign up" at bounding box center [948, 460] width 123 height 39
